Goal: Information Seeking & Learning: Learn about a topic

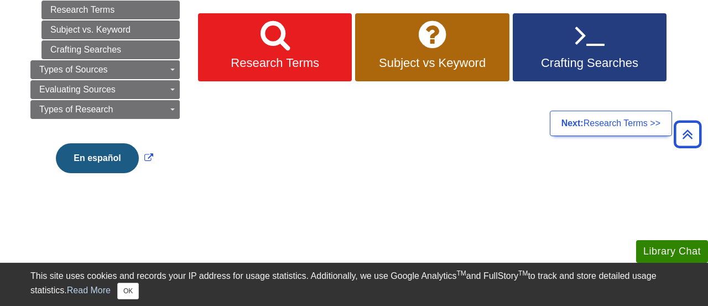
scroll to position [182, 0]
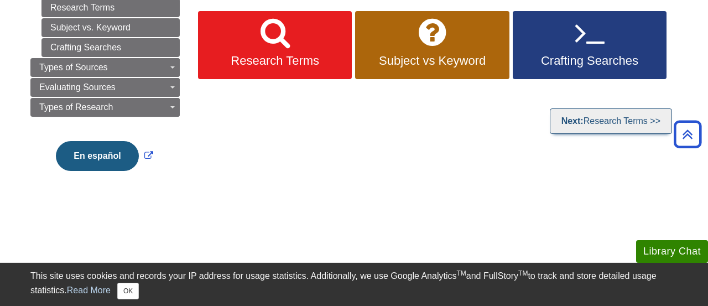
click at [635, 122] on link "Next: Research Terms >>" at bounding box center [611, 120] width 122 height 25
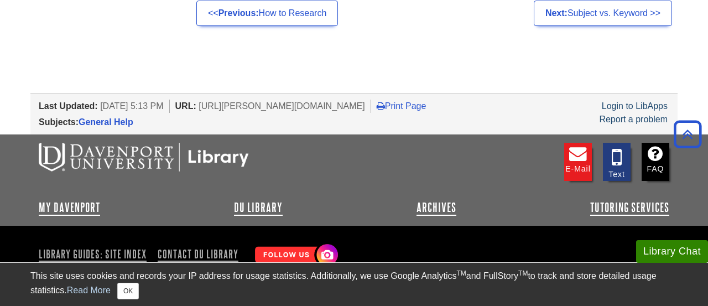
scroll to position [1063, 0]
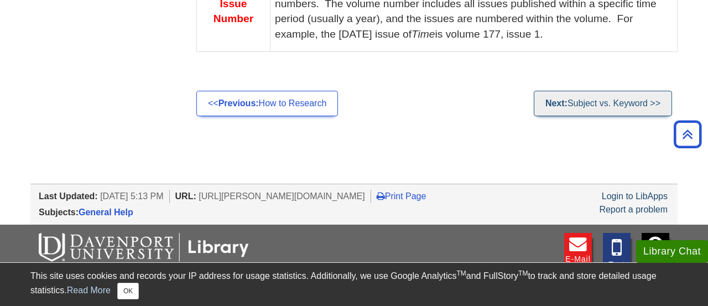
click at [608, 91] on link "Next: Subject vs. Keyword >>" at bounding box center [603, 103] width 138 height 25
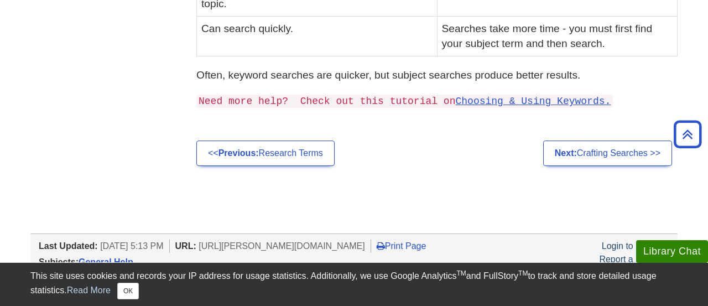
scroll to position [484, 0]
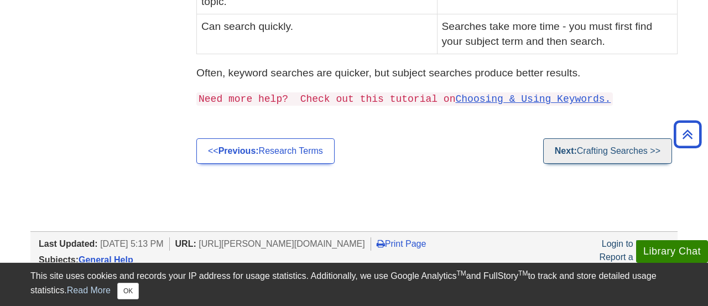
click at [588, 141] on link "Next: Crafting Searches >>" at bounding box center [608, 150] width 129 height 25
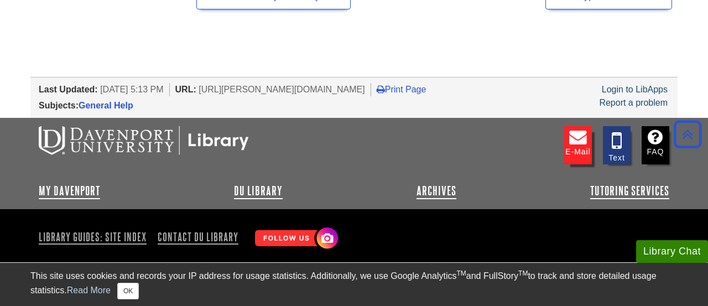
scroll to position [1184, 0]
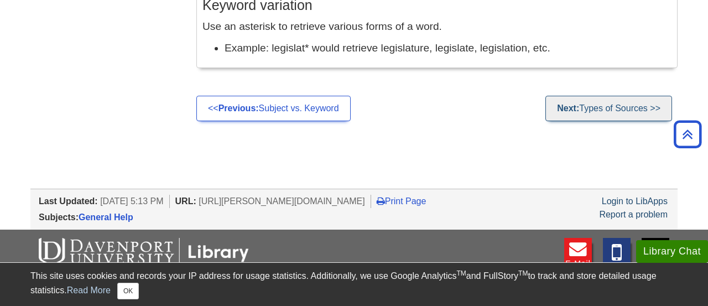
click at [609, 107] on link "Next: Types of Sources >>" at bounding box center [609, 108] width 127 height 25
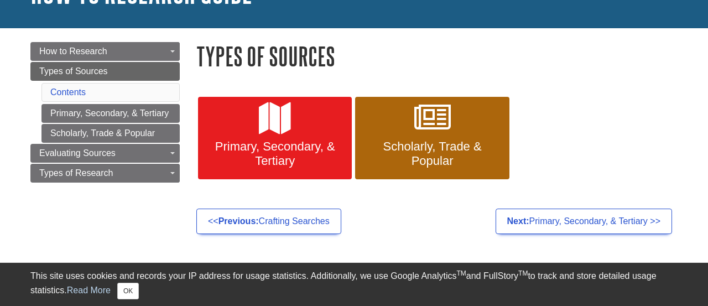
scroll to position [196, 0]
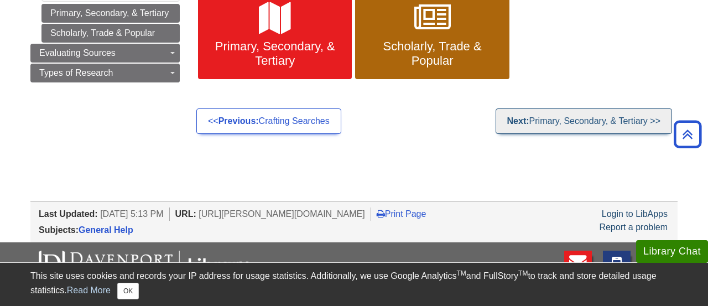
click at [591, 123] on link "Next: Primary, Secondary, & Tertiary >>" at bounding box center [584, 120] width 177 height 25
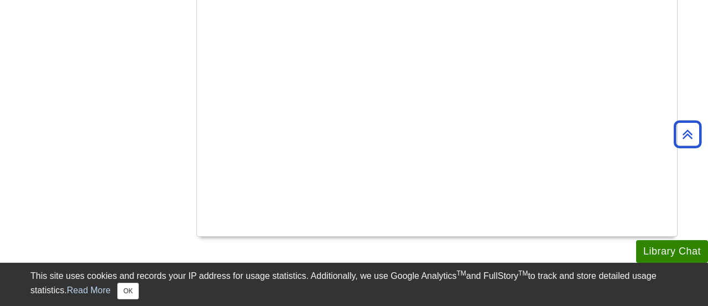
scroll to position [664, 0]
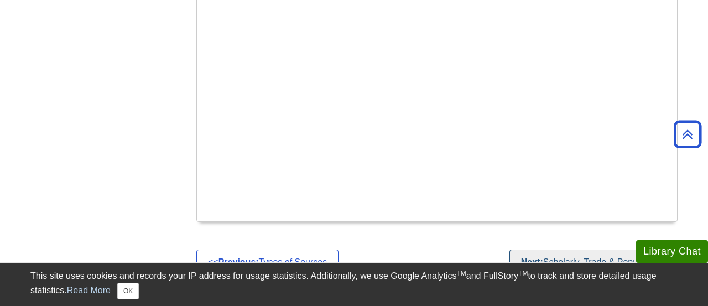
click at [557, 250] on link "Next: Scholarly, Trade & Popular >>" at bounding box center [591, 262] width 163 height 25
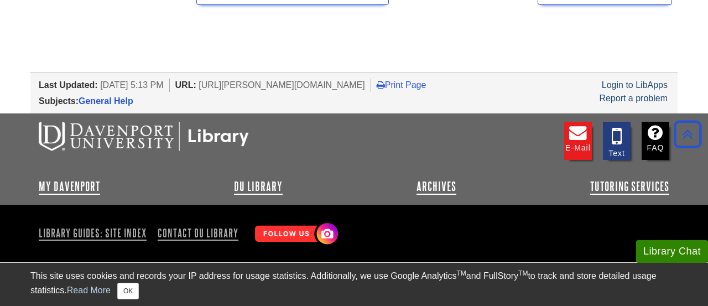
scroll to position [1269, 0]
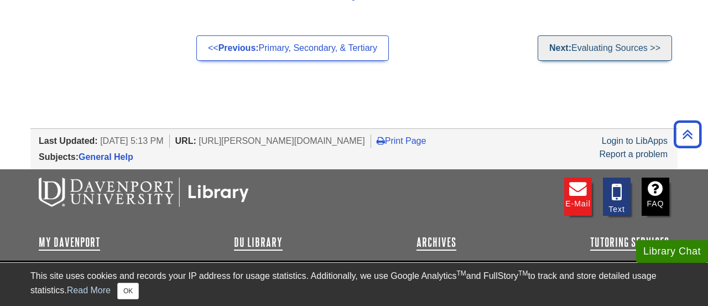
click at [580, 61] on link "Next: Evaluating Sources >>" at bounding box center [605, 47] width 135 height 25
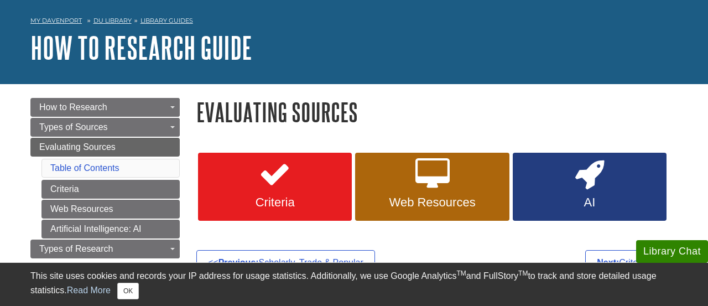
scroll to position [252, 0]
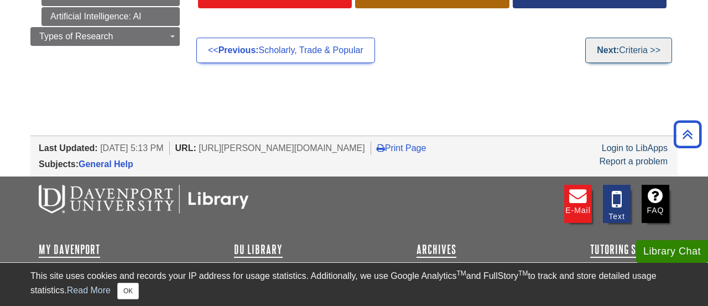
click at [630, 47] on link "Next: Criteria >>" at bounding box center [629, 50] width 87 height 25
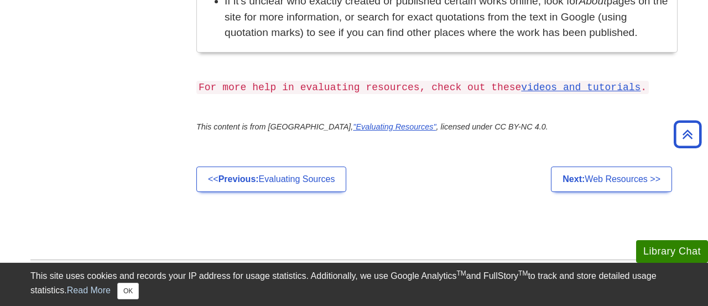
scroll to position [1082, 0]
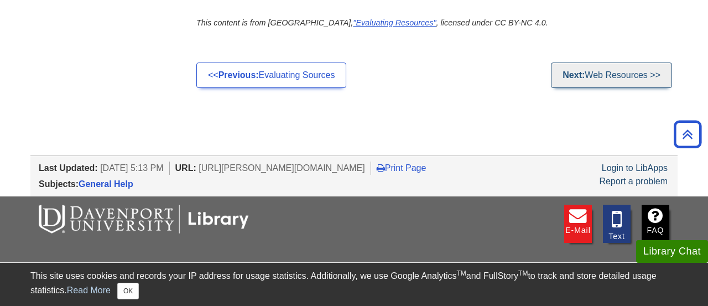
click at [612, 63] on link "Next: Web Resources >>" at bounding box center [611, 75] width 121 height 25
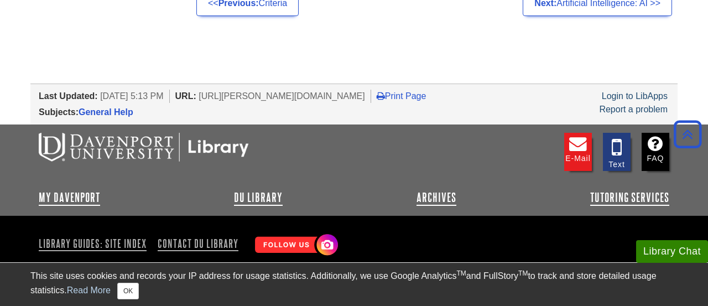
scroll to position [876, 0]
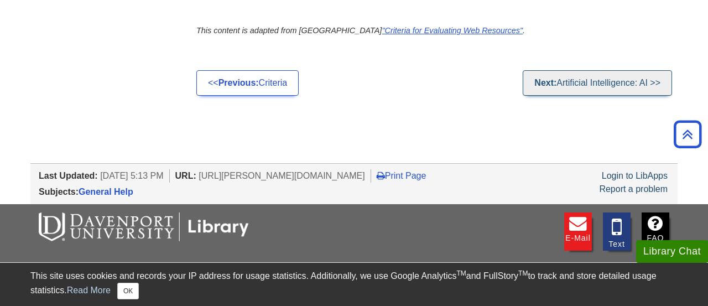
click at [605, 96] on link "Next: Artificial Intelligence: AI >>" at bounding box center [597, 82] width 149 height 25
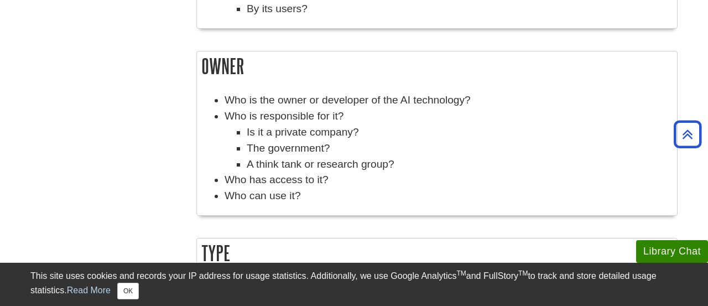
scroll to position [1194, 0]
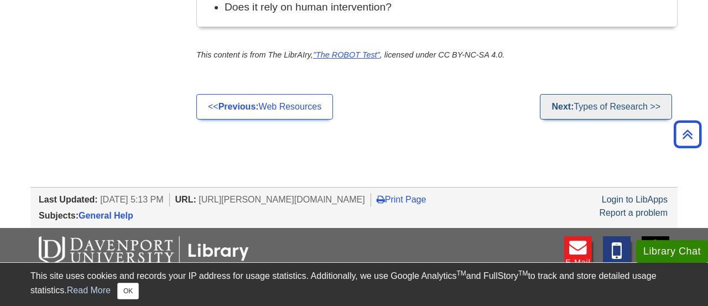
click at [625, 107] on link "Next: Types of Research >>" at bounding box center [606, 106] width 132 height 25
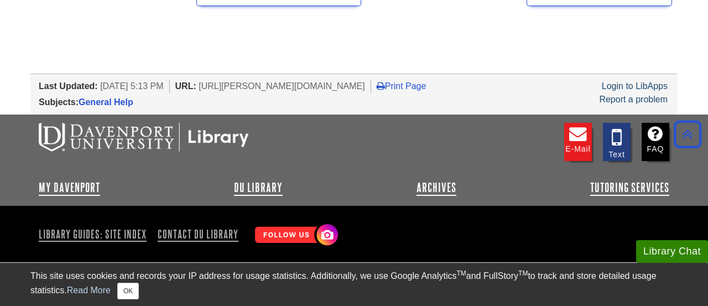
scroll to position [177, 0]
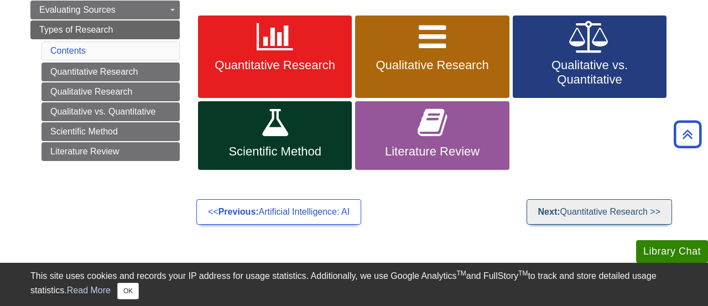
click at [570, 209] on link "Next: Quantitative Research >>" at bounding box center [600, 211] width 146 height 25
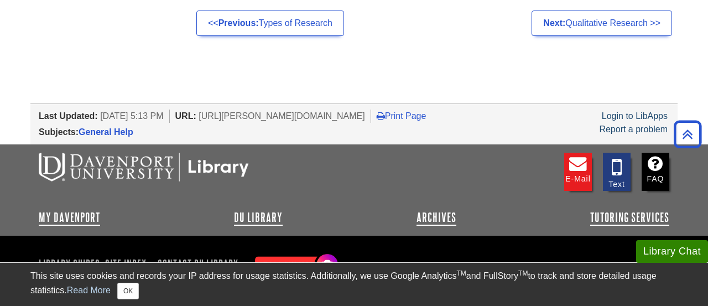
scroll to position [1115, 0]
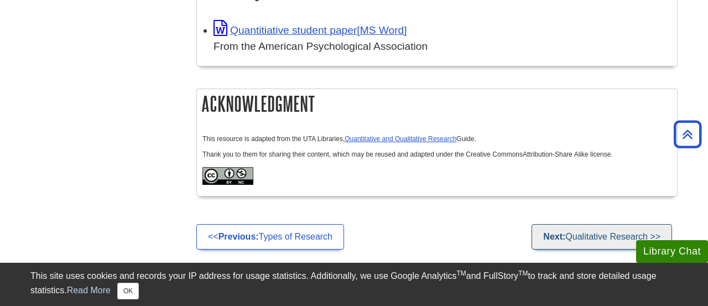
click at [575, 224] on link "Next: Qualitative Research >>" at bounding box center [602, 236] width 141 height 25
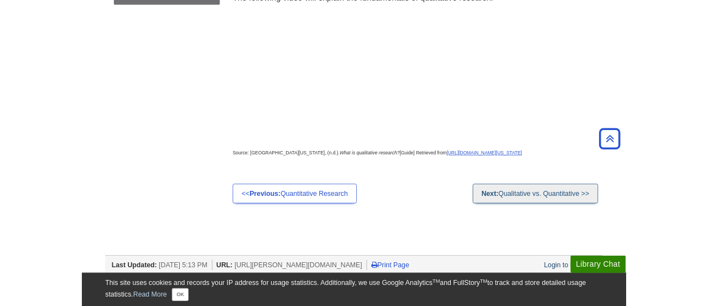
scroll to position [358, 0]
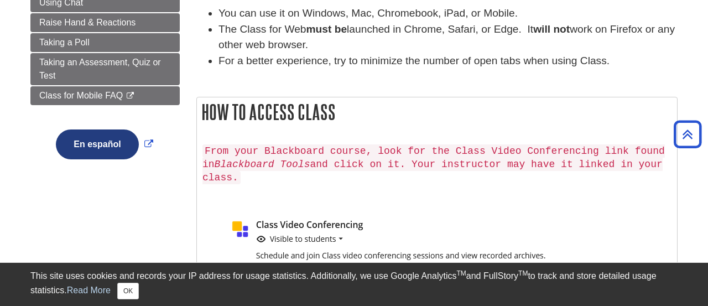
scroll to position [301, 0]
